Goal: Task Accomplishment & Management: Manage account settings

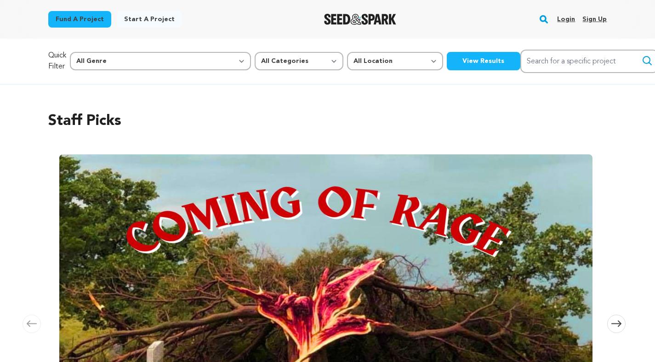
click at [564, 20] on link "Login" at bounding box center [566, 19] width 18 height 15
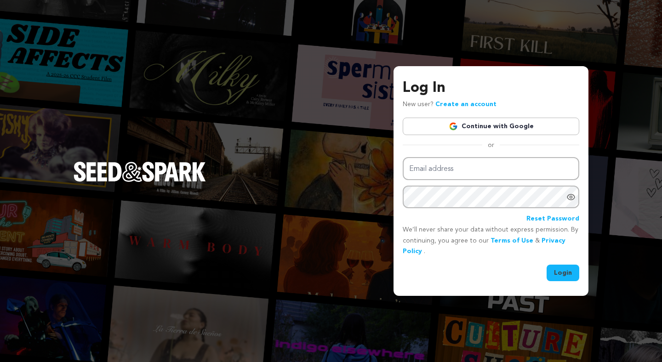
click at [501, 124] on link "Continue with Google" at bounding box center [491, 126] width 176 height 17
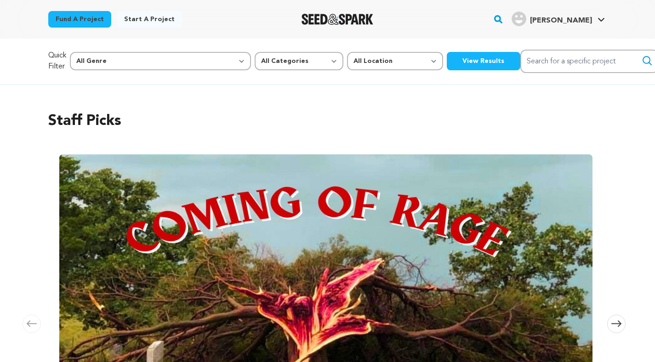
click at [601, 17] on link "Anis T. Anis T." at bounding box center [558, 18] width 97 height 17
click at [447, 63] on button "View Results" at bounding box center [484, 61] width 74 height 18
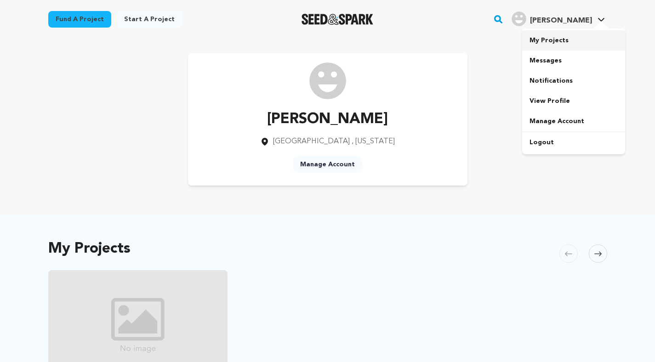
click at [554, 43] on link "My Projects" at bounding box center [573, 40] width 103 height 20
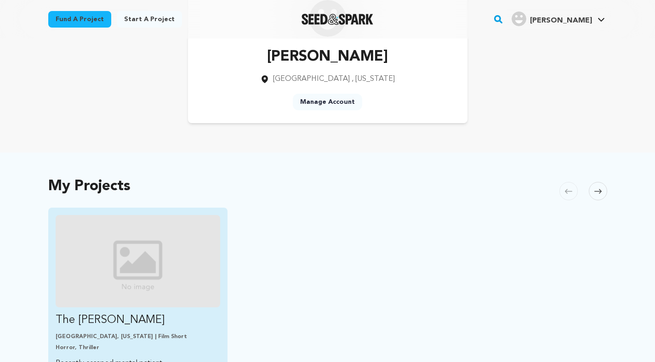
scroll to position [80, 0]
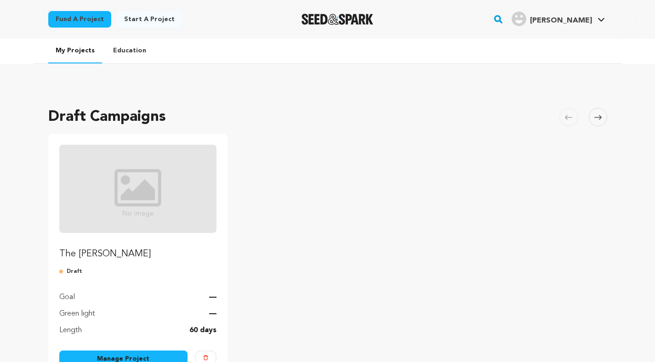
click at [171, 184] on img "Fund The Barber" at bounding box center [138, 189] width 158 height 88
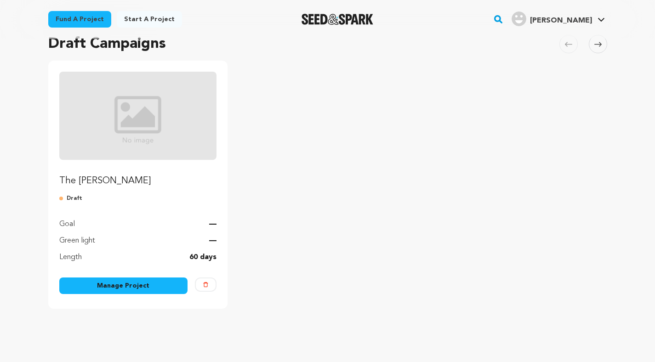
scroll to position [88, 0]
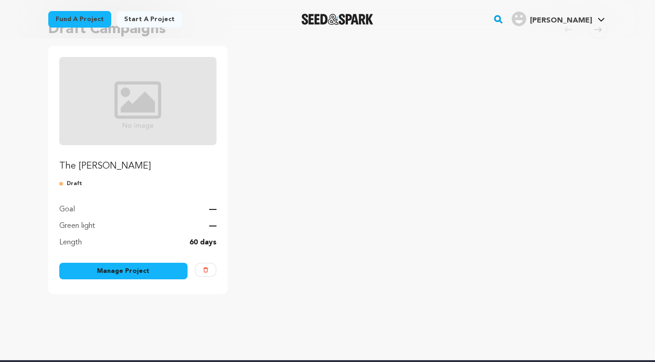
click at [133, 125] on img "Fund The Barber" at bounding box center [138, 101] width 158 height 88
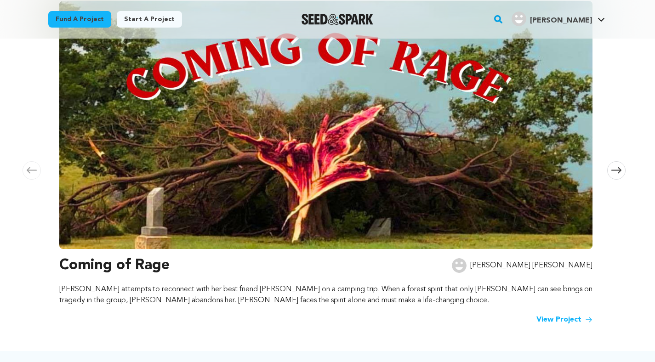
scroll to position [154, 0]
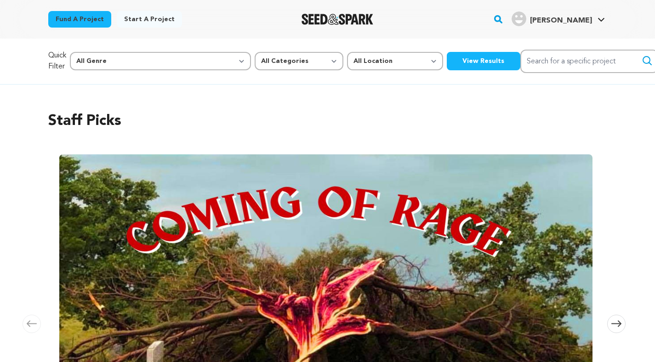
scroll to position [12, 0]
